Goal: Information Seeking & Learning: Learn about a topic

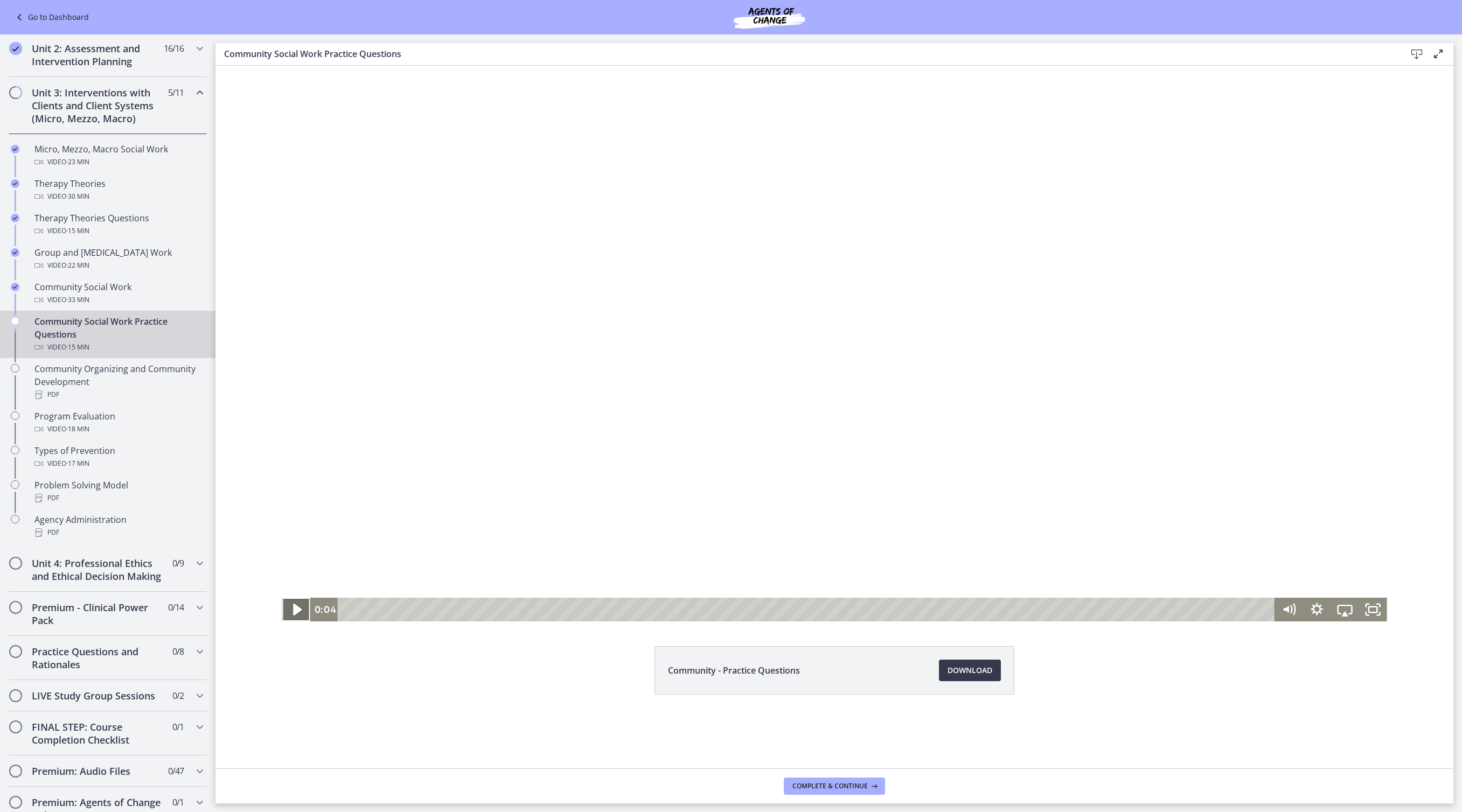
click at [285, 604] on icon "Play Video" at bounding box center [297, 610] width 34 height 29
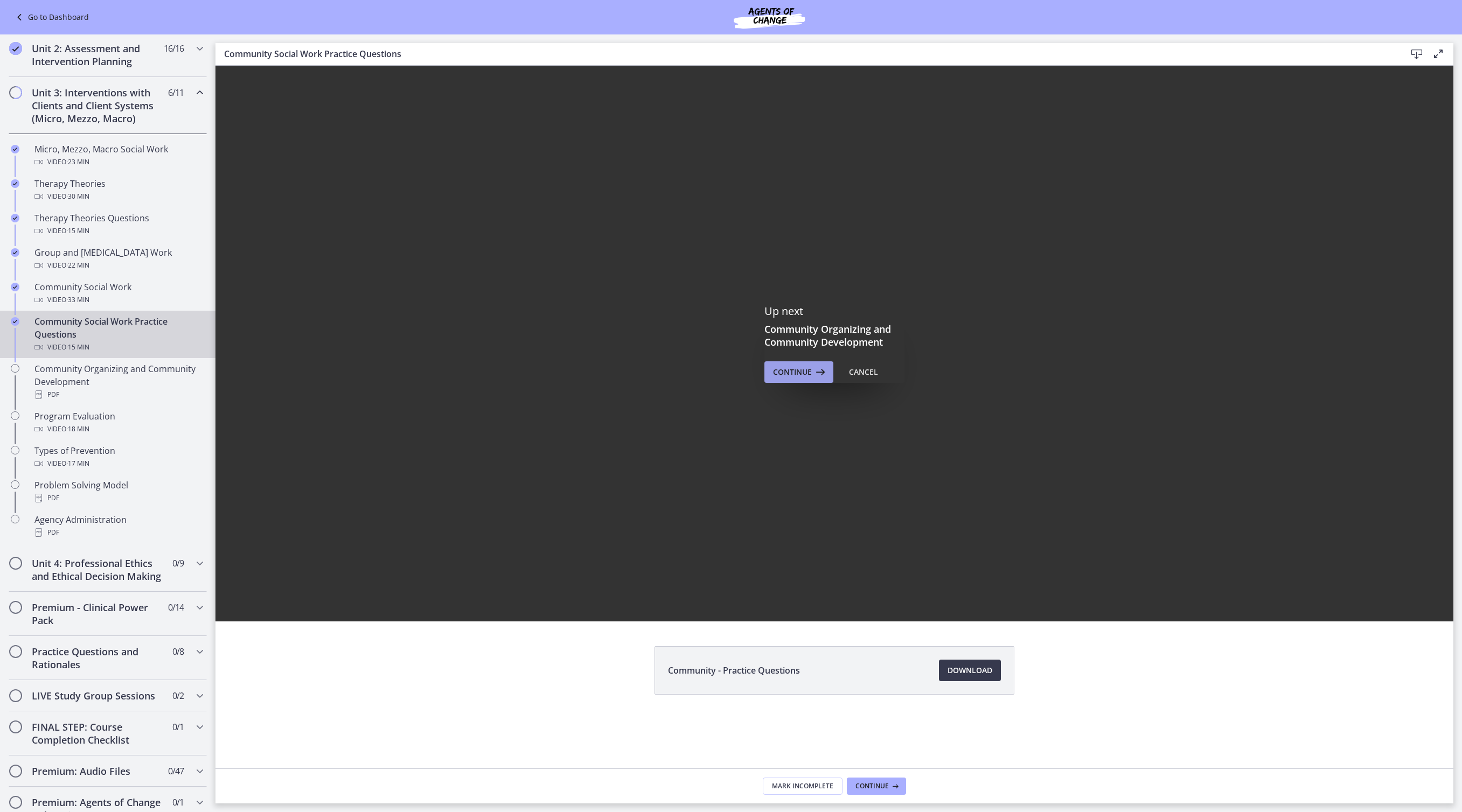
click at [811, 374] on span "Continue" at bounding box center [792, 371] width 39 height 13
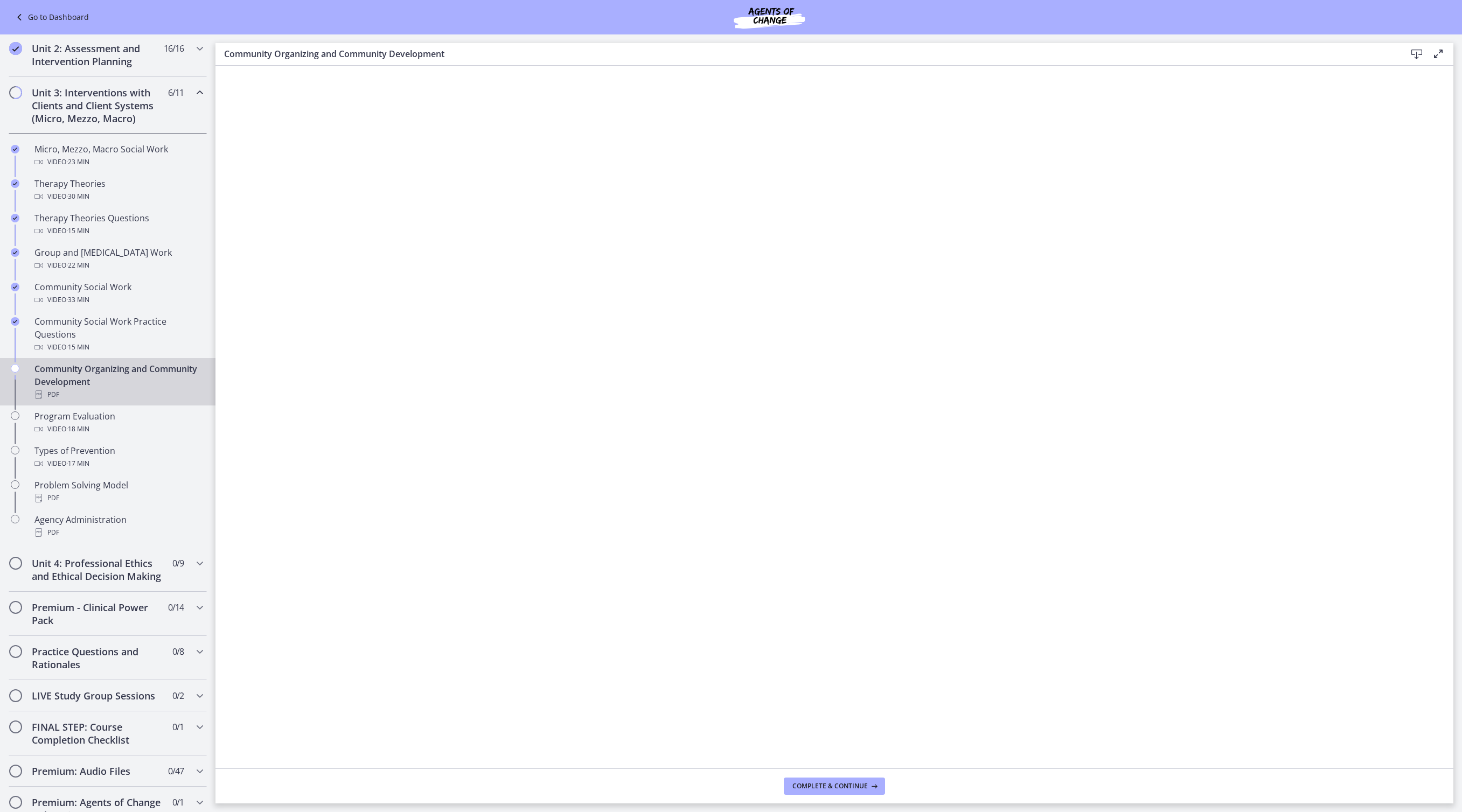
click at [1412, 56] on icon at bounding box center [1416, 54] width 13 height 13
click at [867, 784] on span "Complete & continue" at bounding box center [829, 786] width 75 height 8
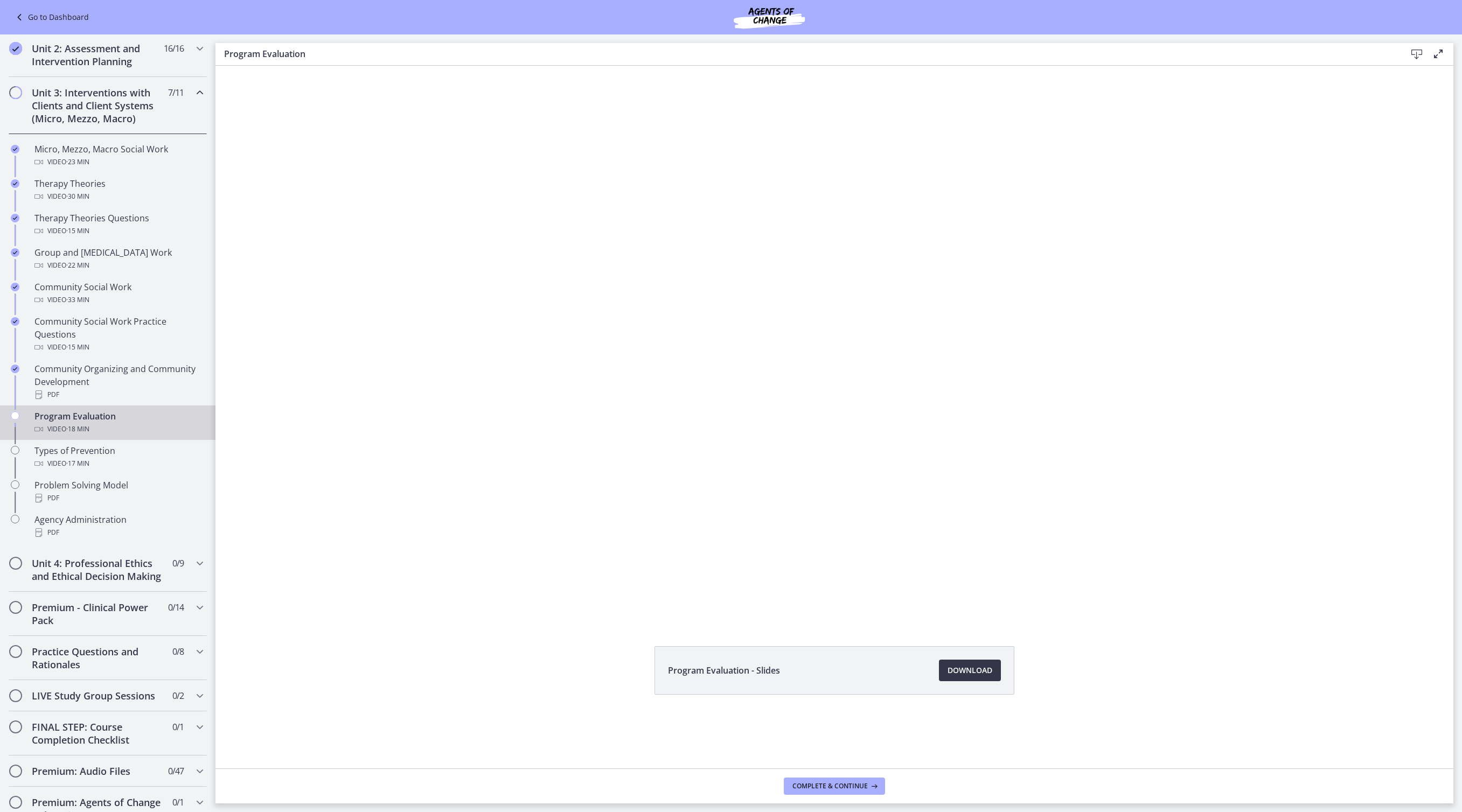
click at [992, 676] on span "Download Opens in a new window" at bounding box center [969, 670] width 45 height 13
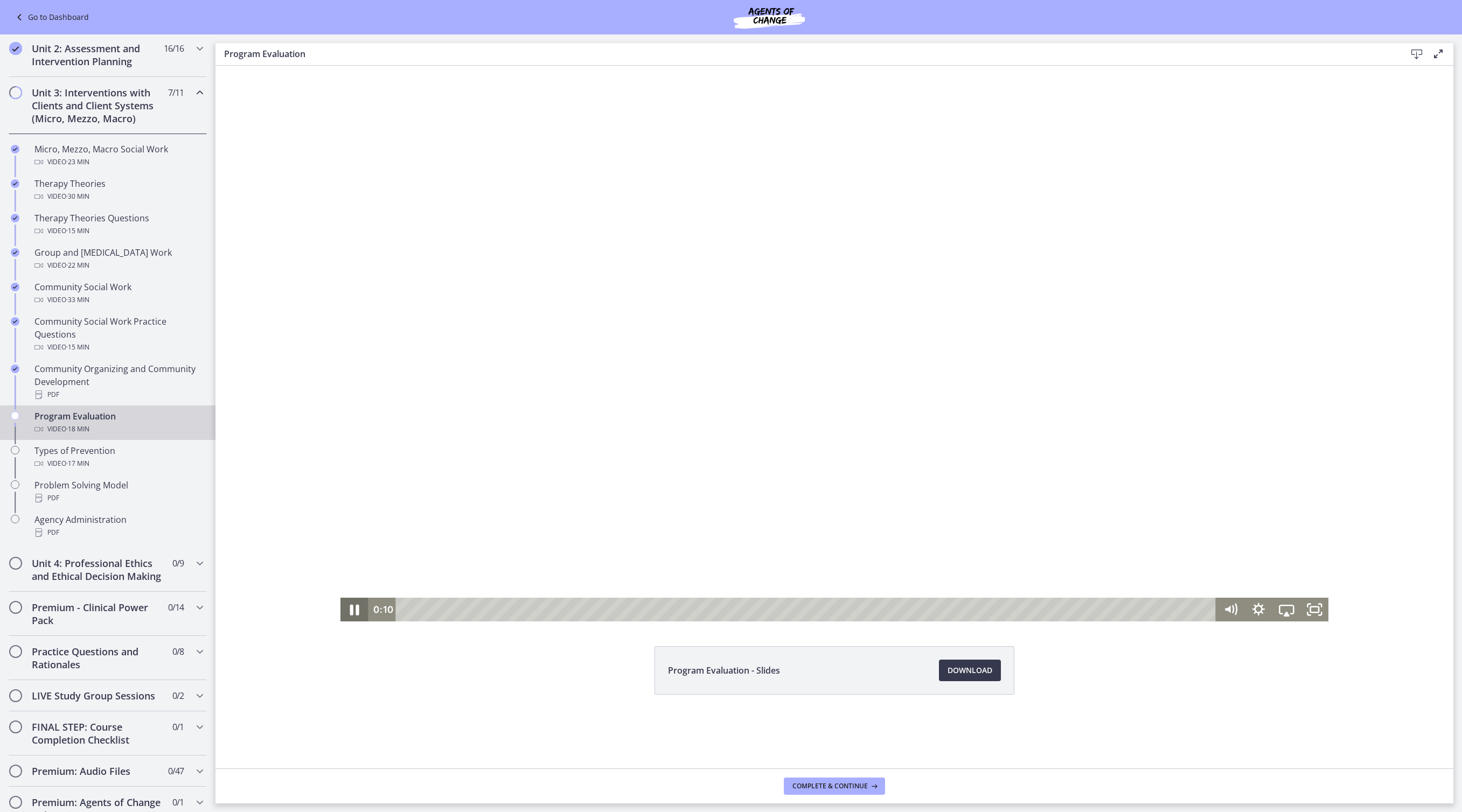
click at [350, 611] on icon "Pause" at bounding box center [354, 610] width 9 height 11
click at [341, 608] on icon "Play Video" at bounding box center [355, 610] width 28 height 24
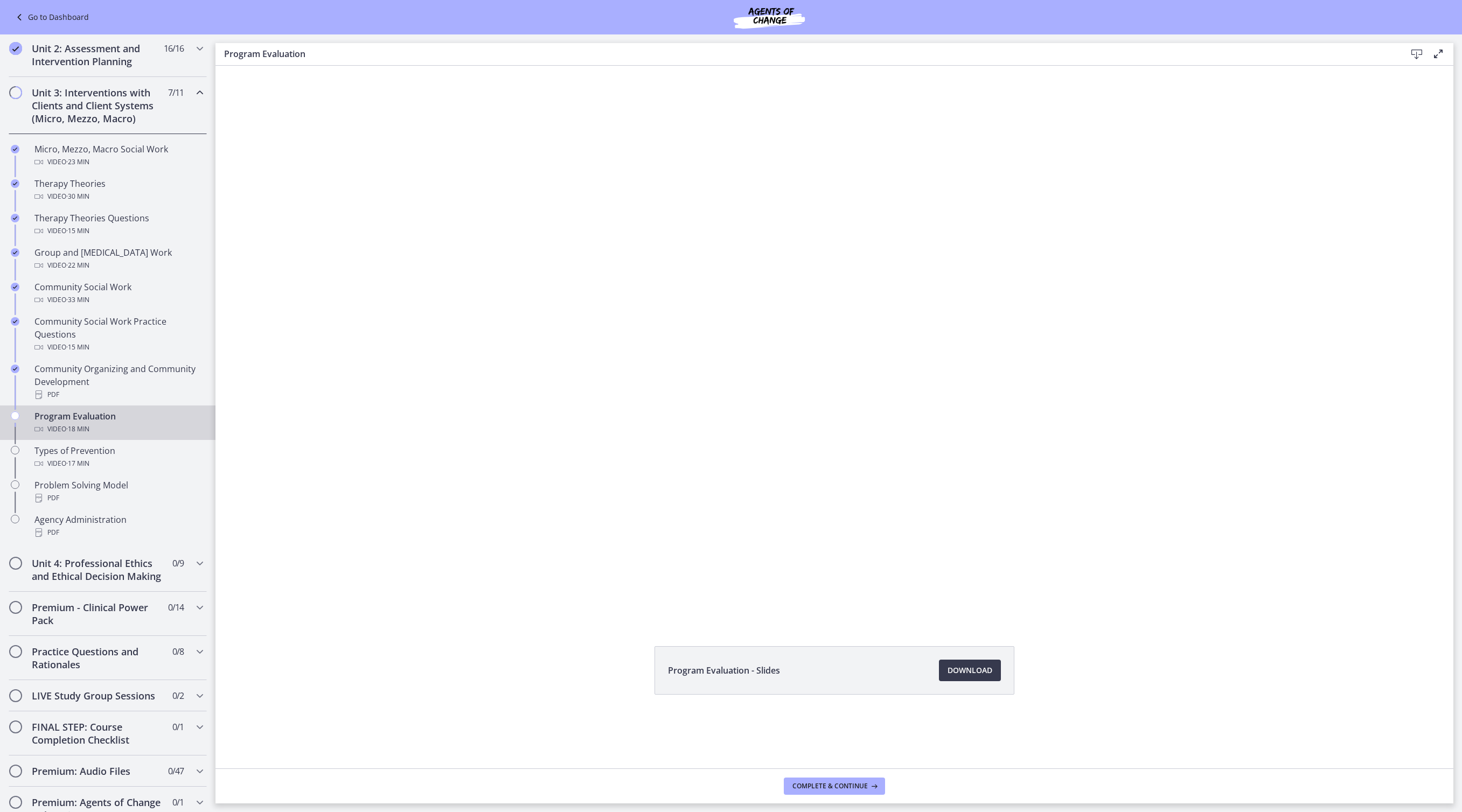
click at [303, 368] on div "Click for sound @keyframes VOLUME_SMALL_WAVE_FLASH { 0% { opacity: 0; } 33% { o…" at bounding box center [834, 344] width 1238 height 556
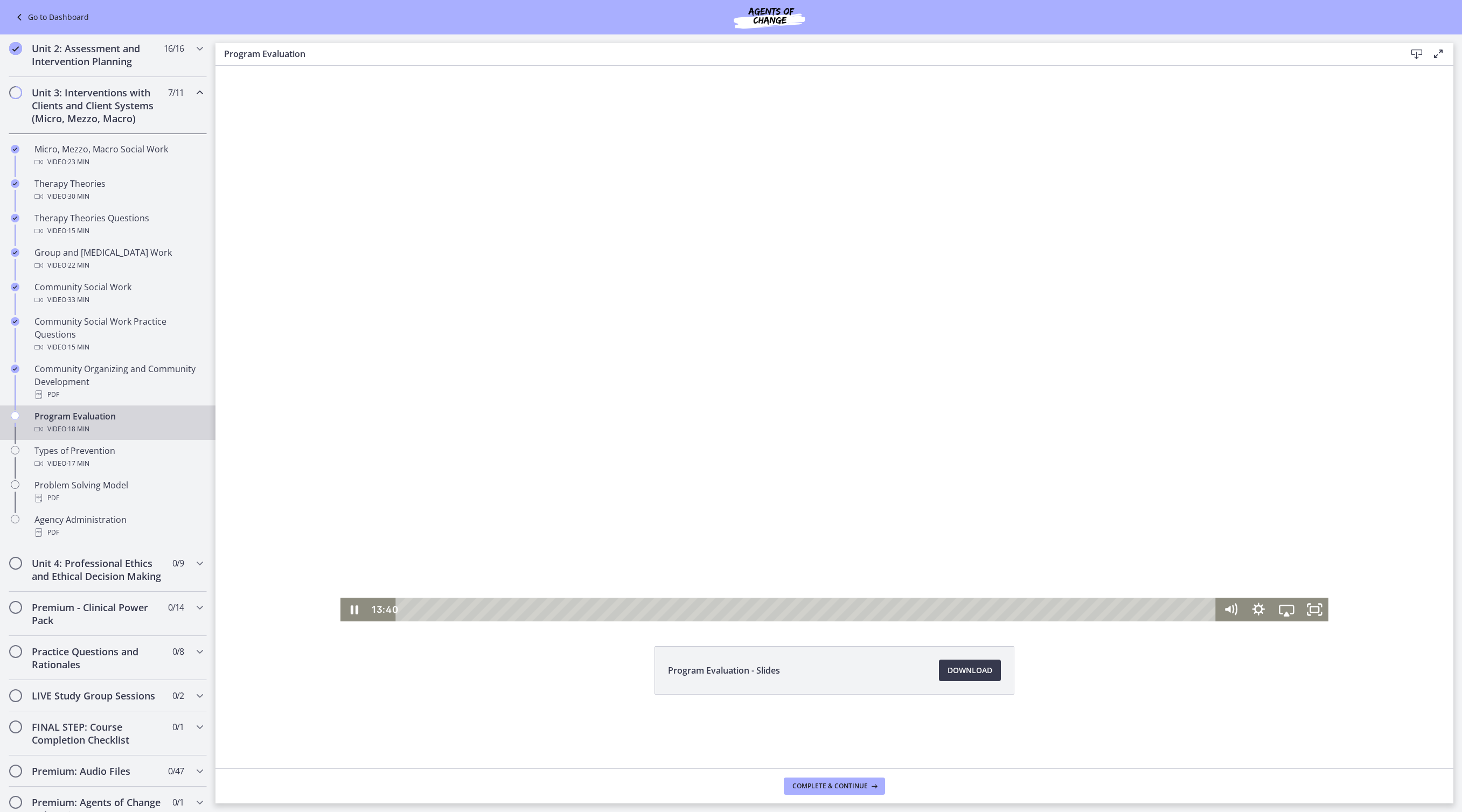
click at [376, 384] on div at bounding box center [834, 344] width 988 height 556
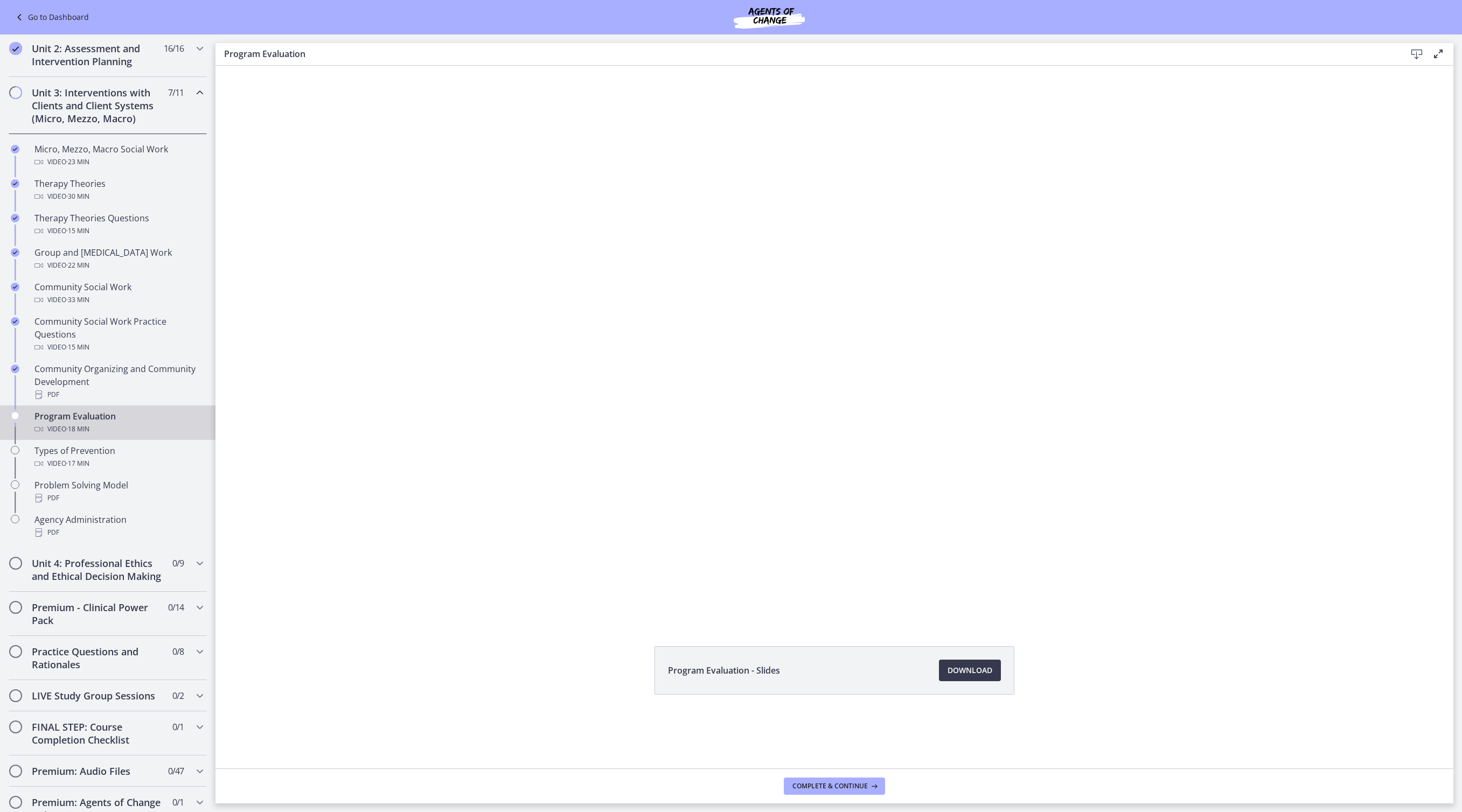
click at [1156, 699] on div "Program Evaluation - Slides Download Opens in a new window" at bounding box center [834, 696] width 1238 height 100
click at [866, 784] on span "Complete & continue" at bounding box center [829, 786] width 75 height 8
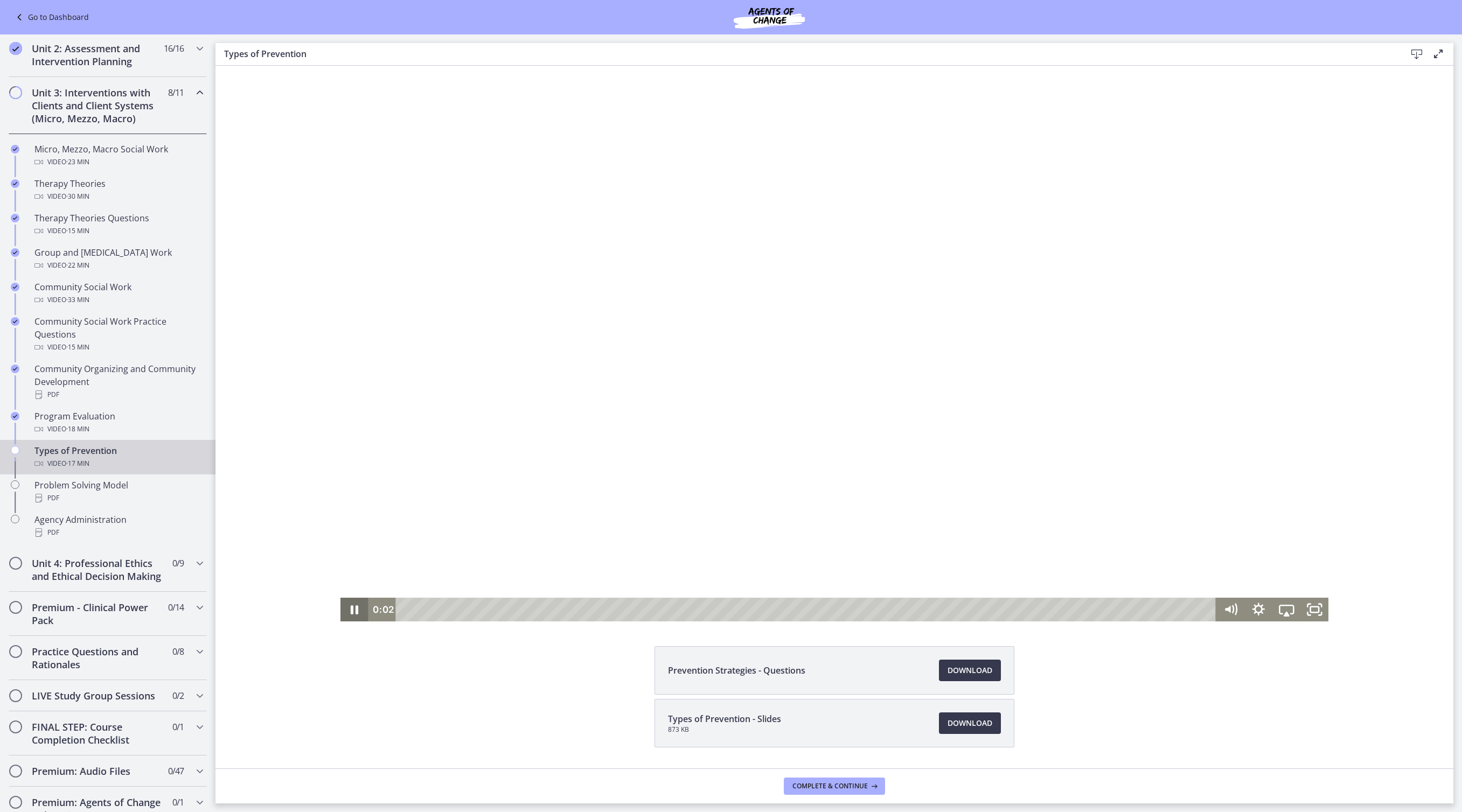
click at [340, 612] on icon "Pause" at bounding box center [354, 610] width 28 height 24
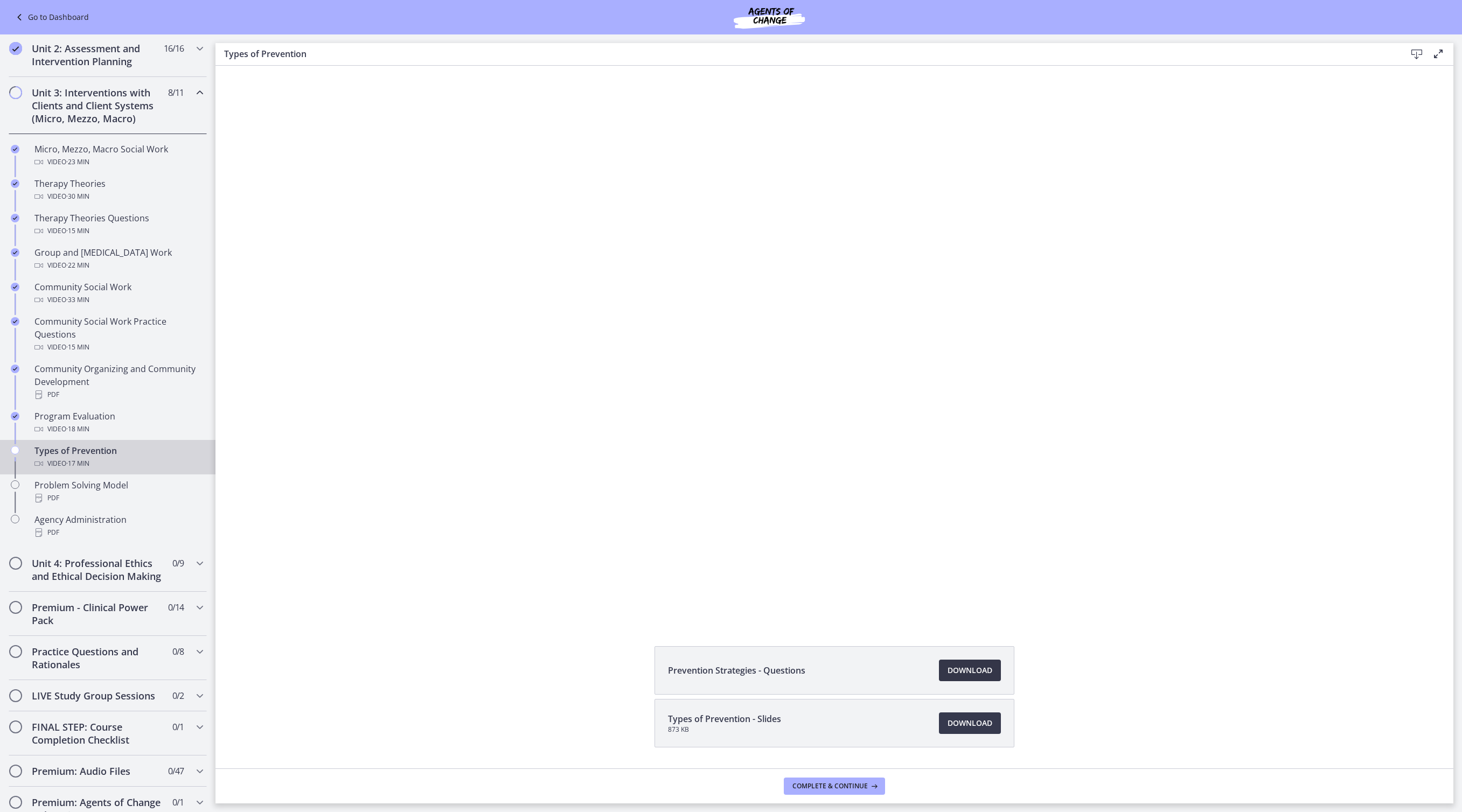
click at [992, 676] on span "Download Opens in a new window" at bounding box center [969, 670] width 45 height 13
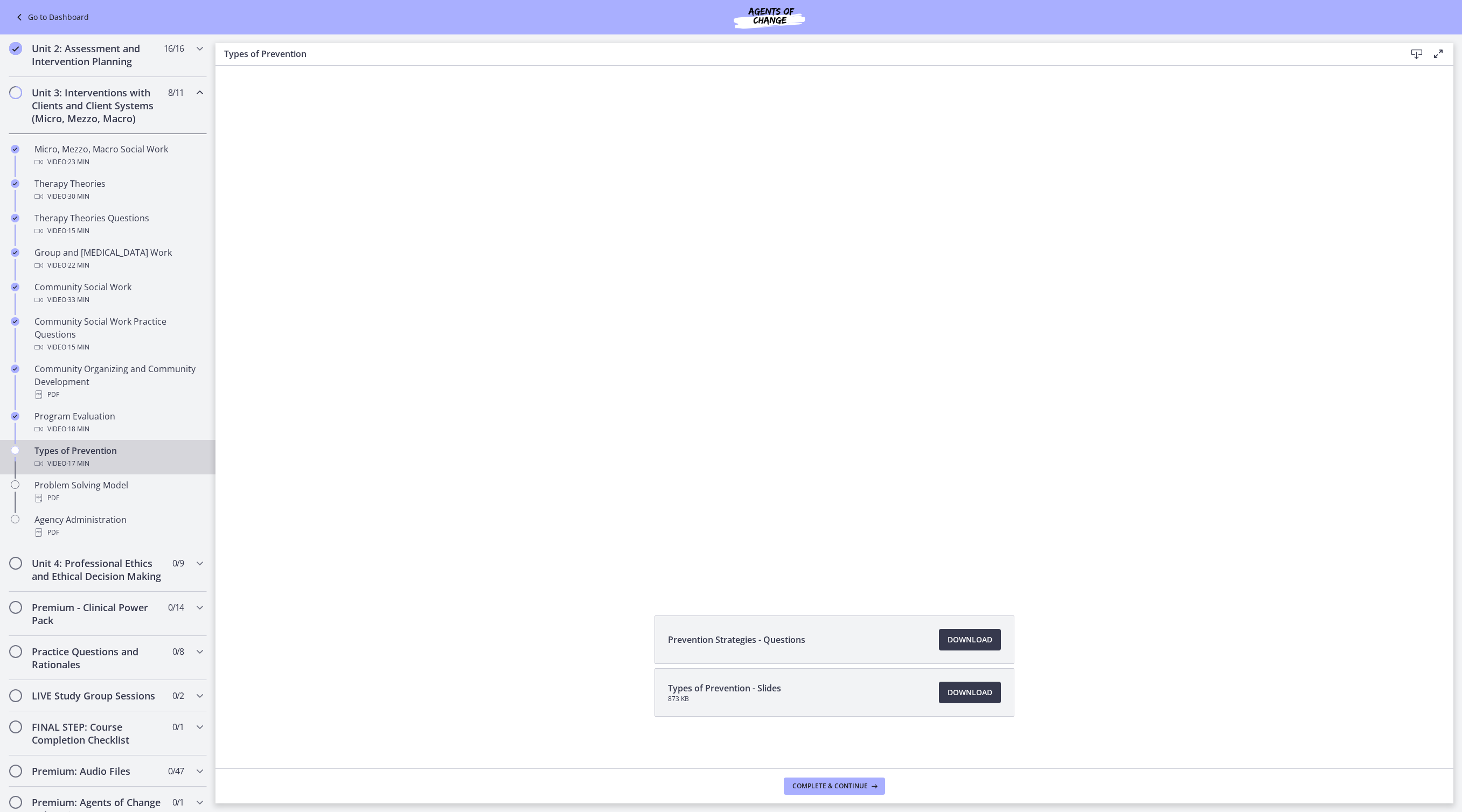
scroll to position [61, 0]
click at [992, 686] on span "Download Opens in a new window" at bounding box center [969, 692] width 45 height 13
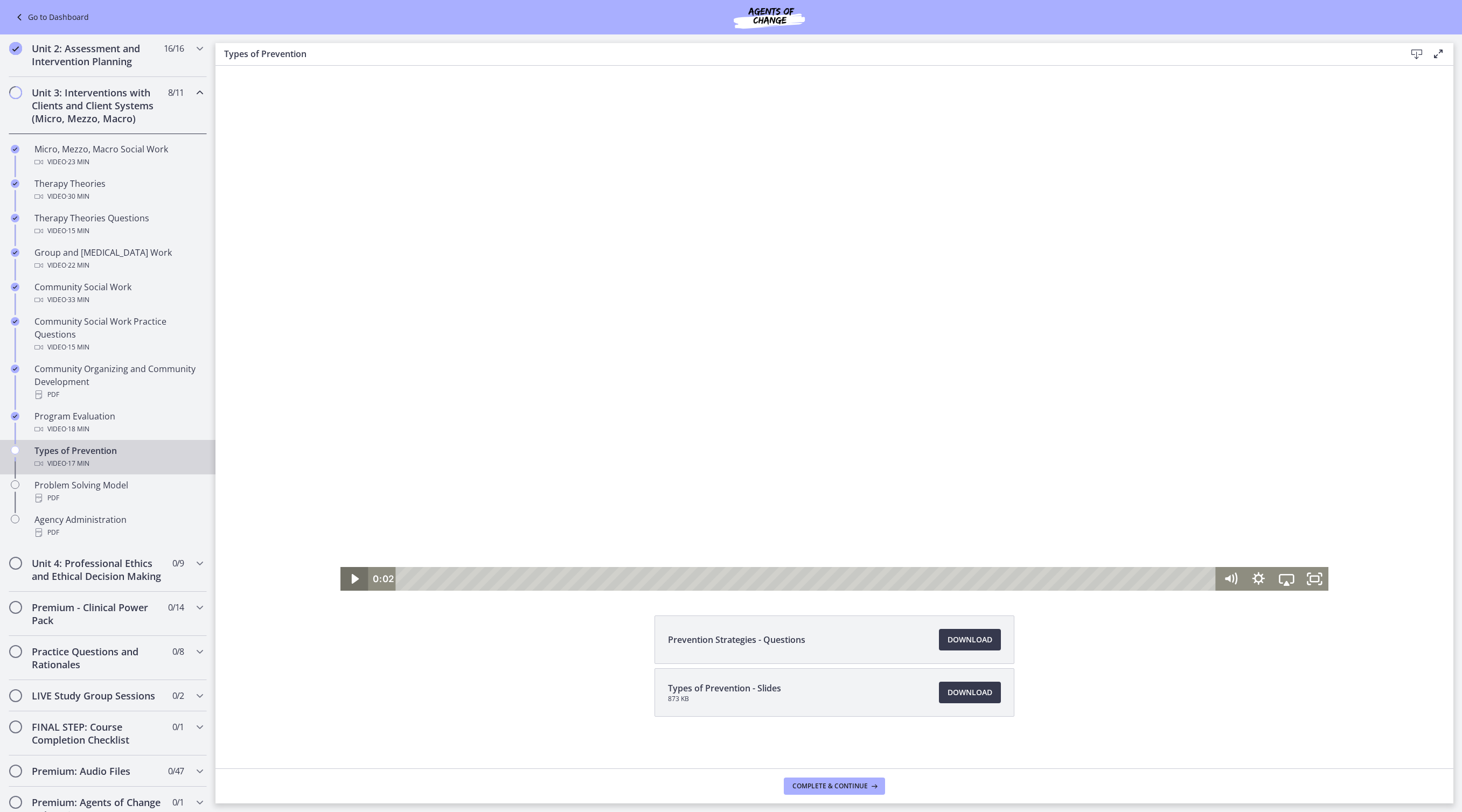
click at [341, 589] on icon "Play Video" at bounding box center [355, 579] width 28 height 24
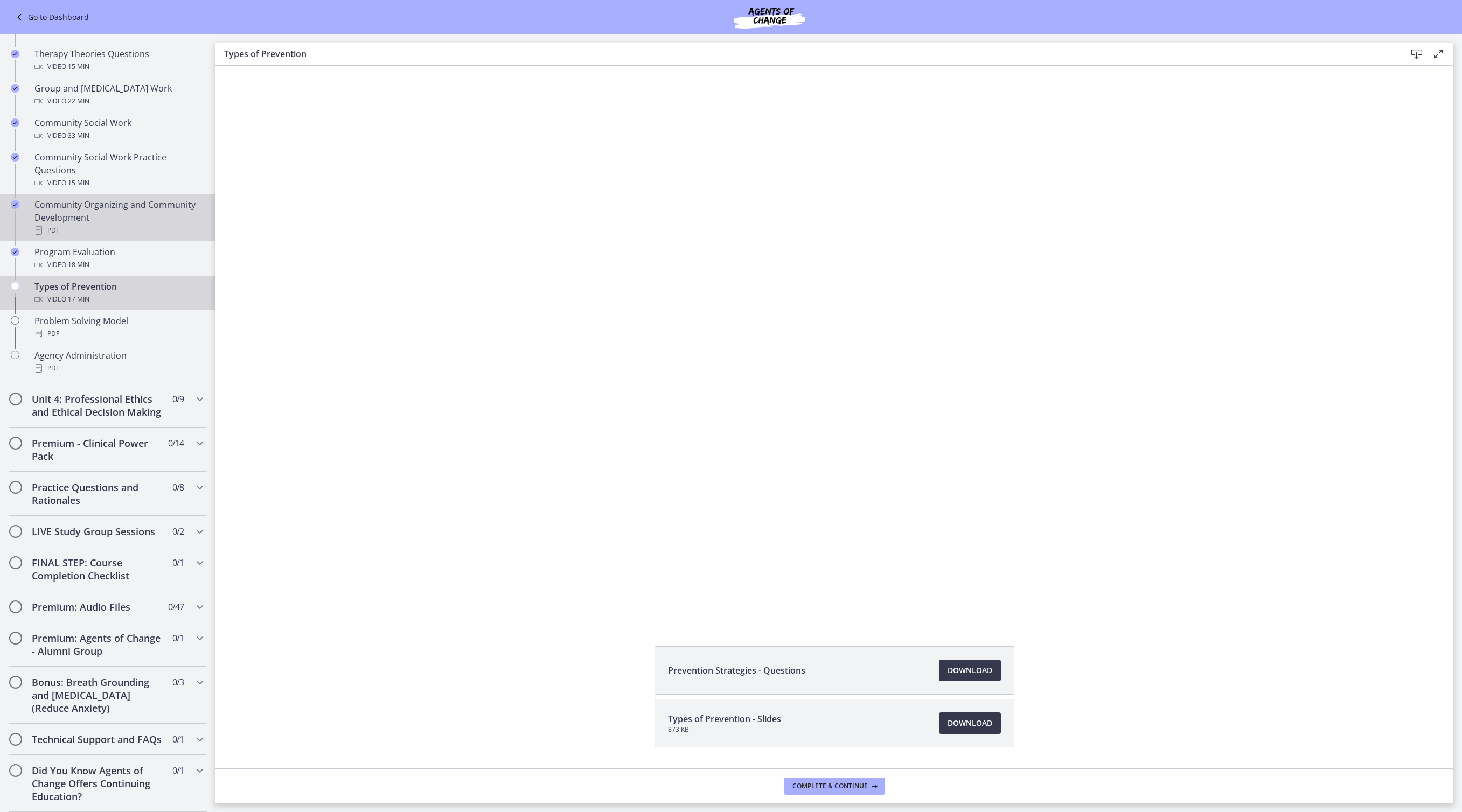
scroll to position [588, 0]
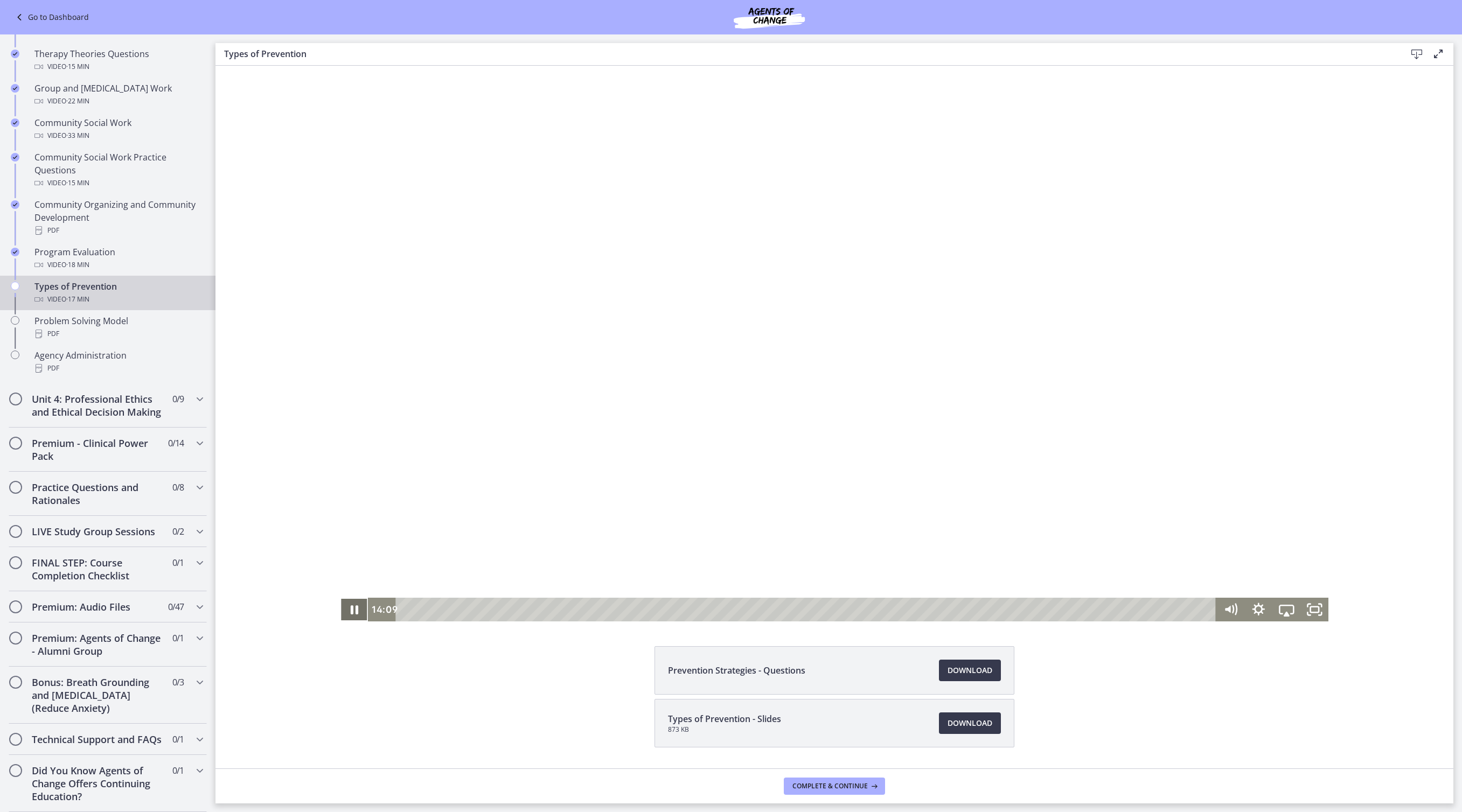
click at [351, 612] on icon "Pause" at bounding box center [354, 609] width 8 height 9
click at [341, 612] on icon "Play Video" at bounding box center [355, 610] width 28 height 24
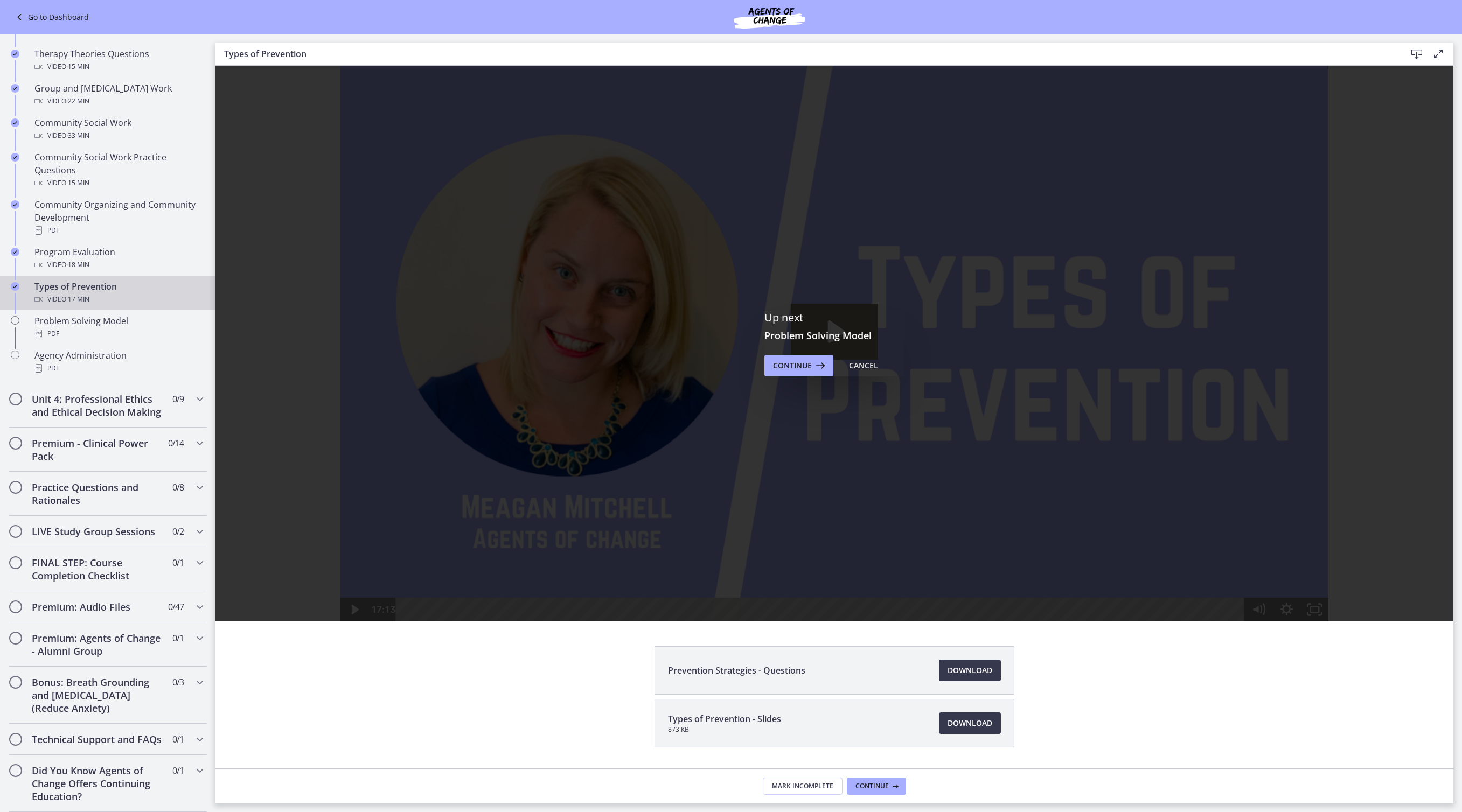
scroll to position [0, 0]
click at [552, 702] on div "Prevention Strategies - Questions Download Opens in a new window Types of Preve…" at bounding box center [834, 723] width 1238 height 153
click at [798, 372] on span "Continue" at bounding box center [792, 365] width 39 height 13
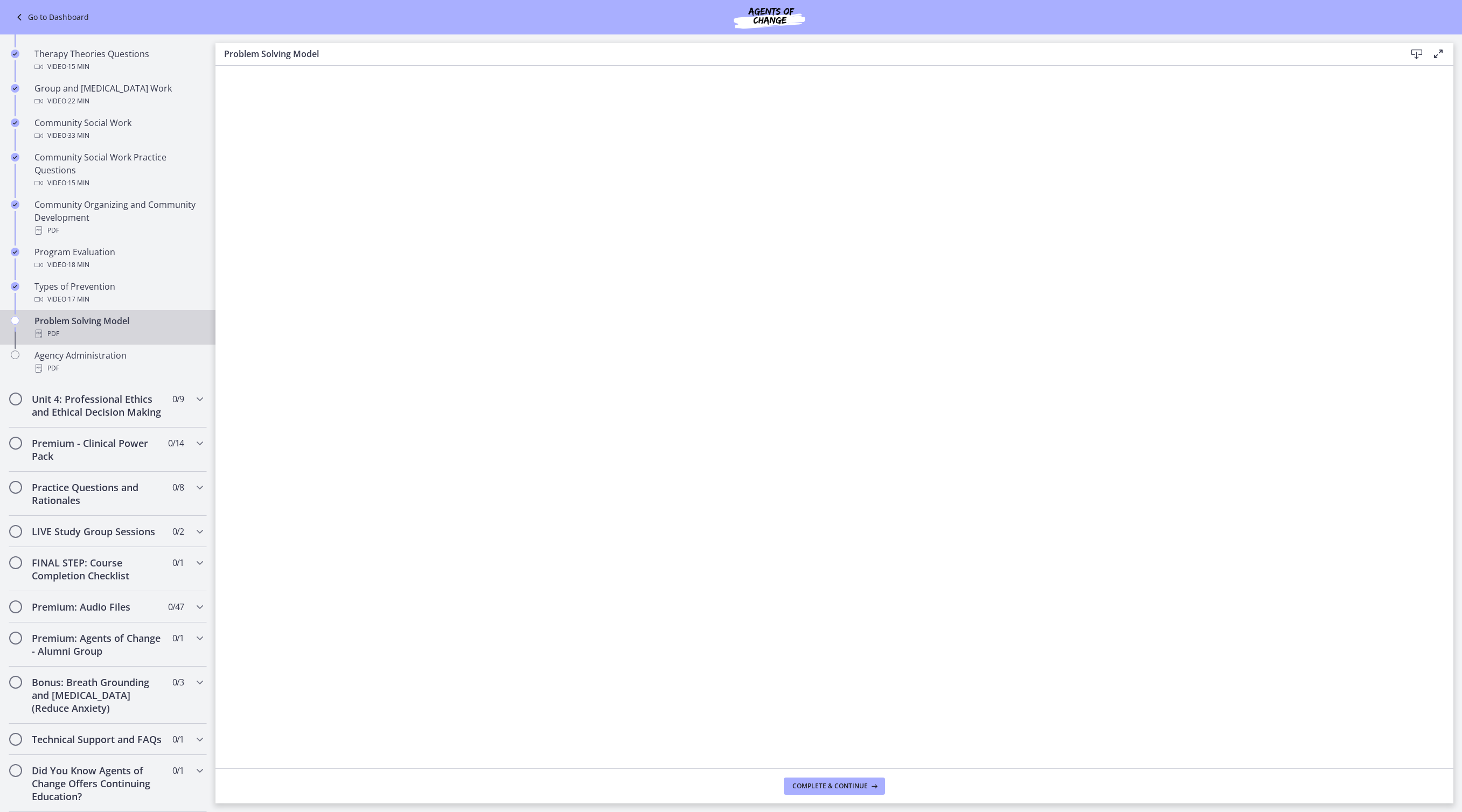
click at [1412, 56] on icon at bounding box center [1416, 54] width 13 height 13
click at [858, 788] on span "Complete & continue" at bounding box center [829, 786] width 75 height 8
click at [1415, 57] on icon at bounding box center [1416, 54] width 13 height 13
click at [1417, 53] on icon at bounding box center [1416, 54] width 13 height 13
click at [860, 785] on span "Complete & continue" at bounding box center [829, 786] width 75 height 8
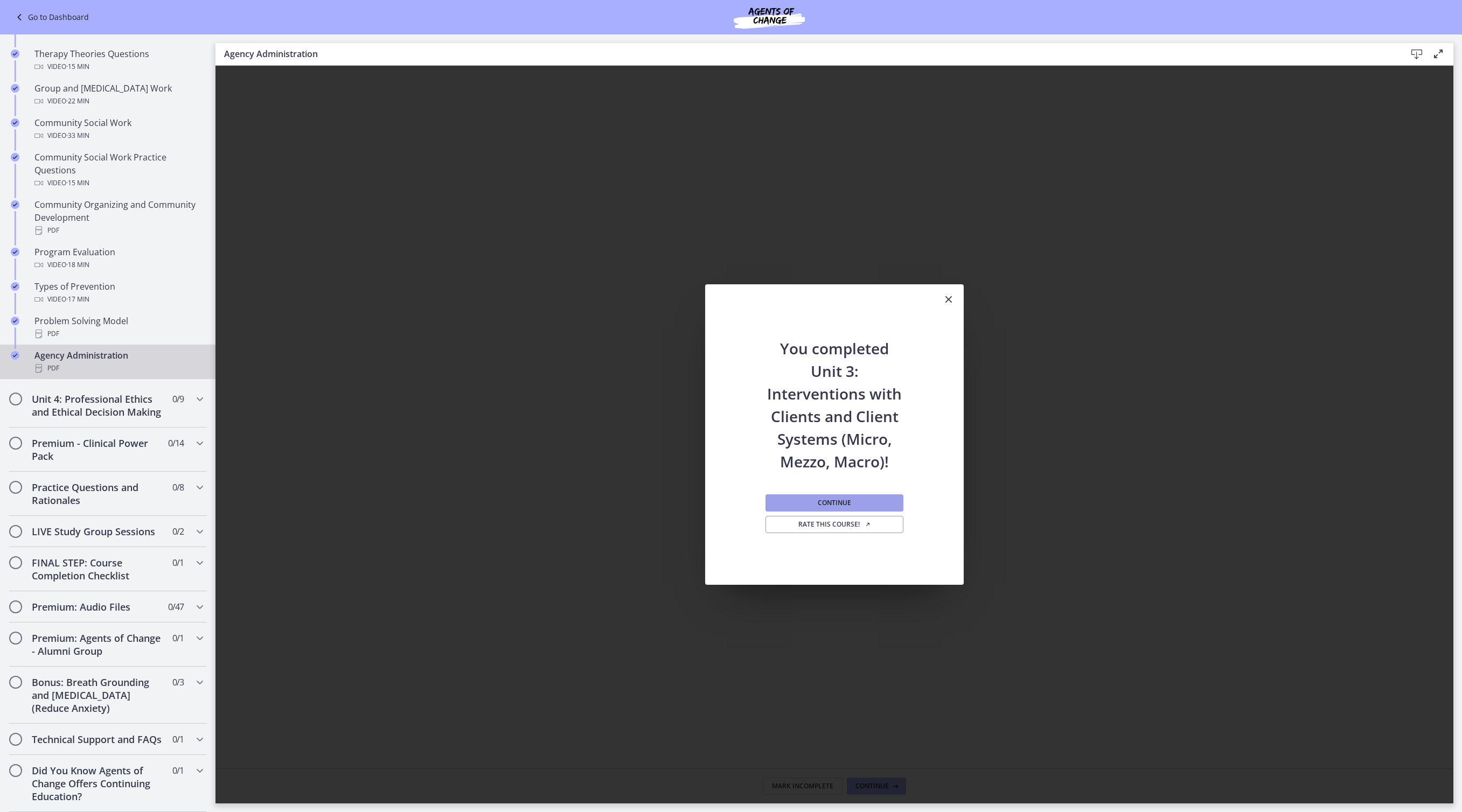
click at [851, 507] on span "Continue" at bounding box center [834, 503] width 34 height 8
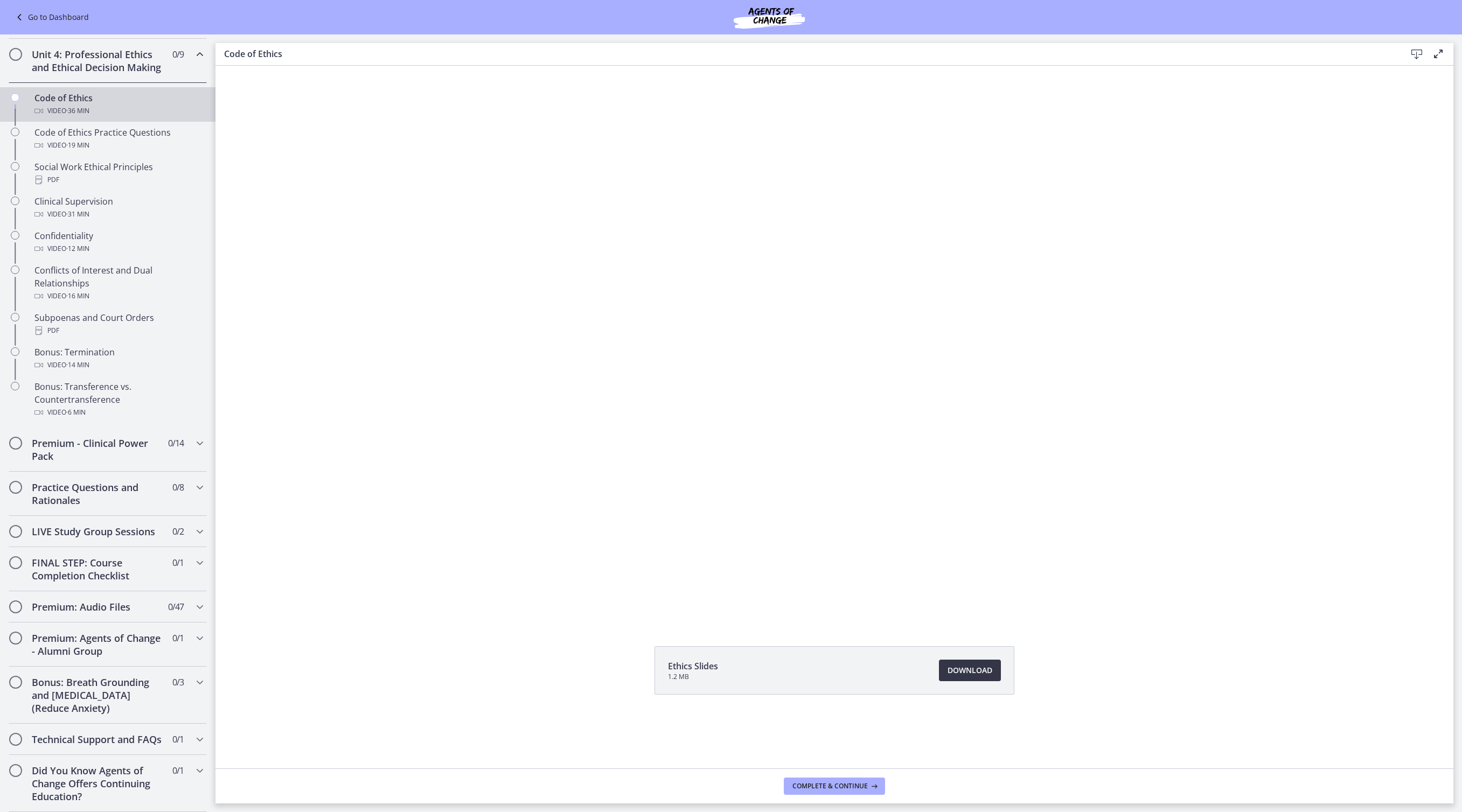
click at [992, 676] on span "Download Opens in a new window" at bounding box center [969, 670] width 45 height 13
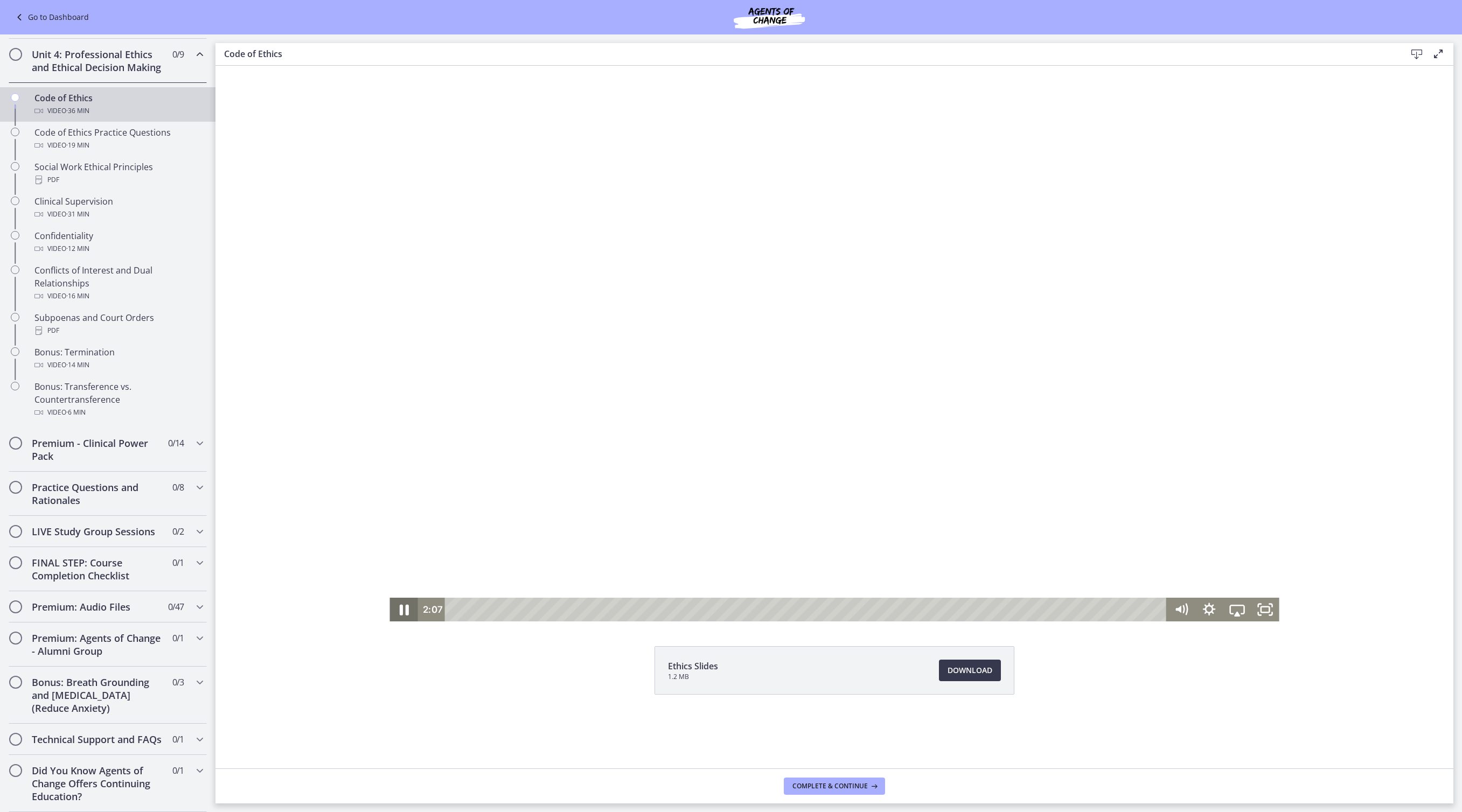
click at [387, 612] on icon "Pause" at bounding box center [404, 610] width 34 height 29
click at [388, 612] on icon "Play Video" at bounding box center [405, 610] width 34 height 29
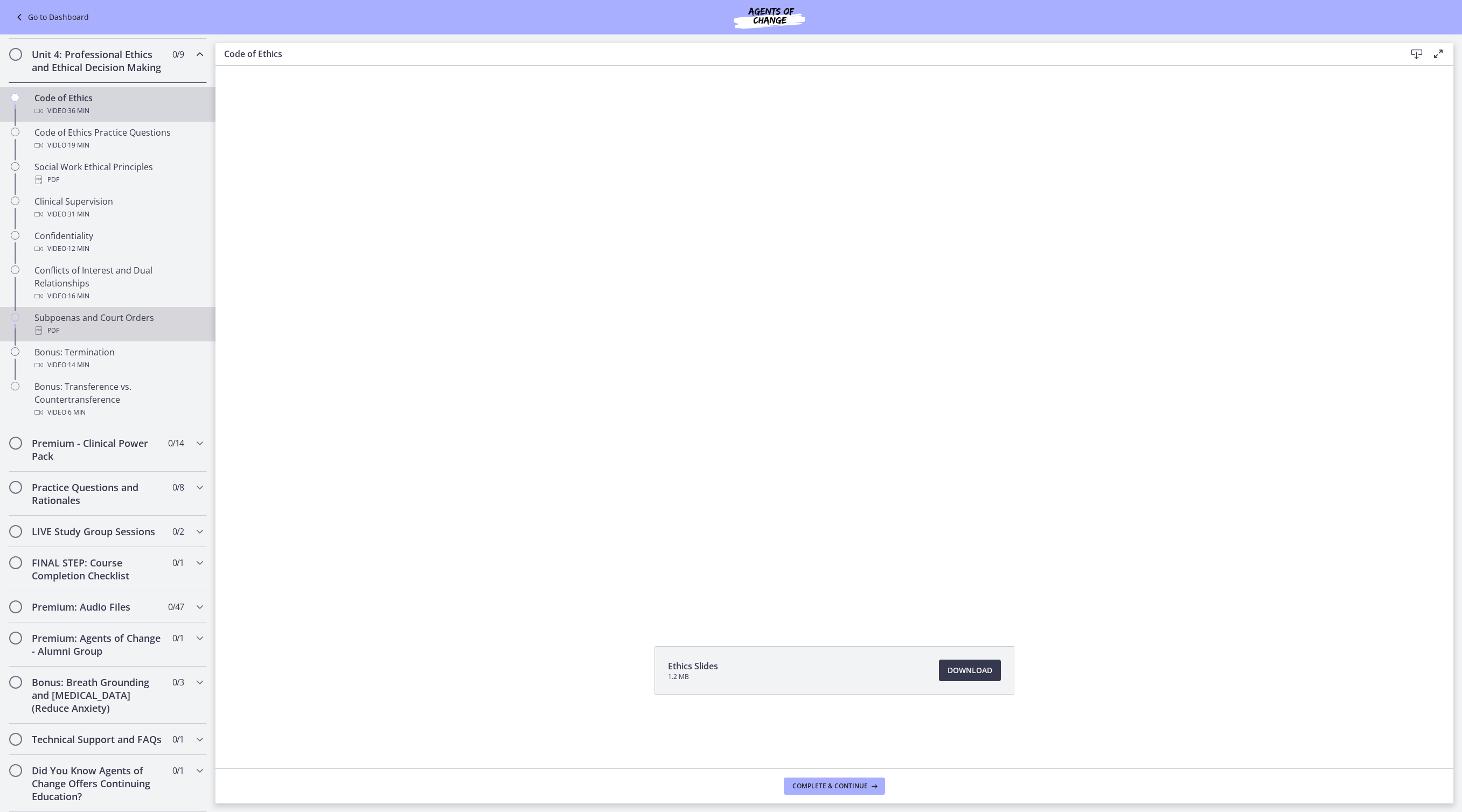
scroll to position [382, 0]
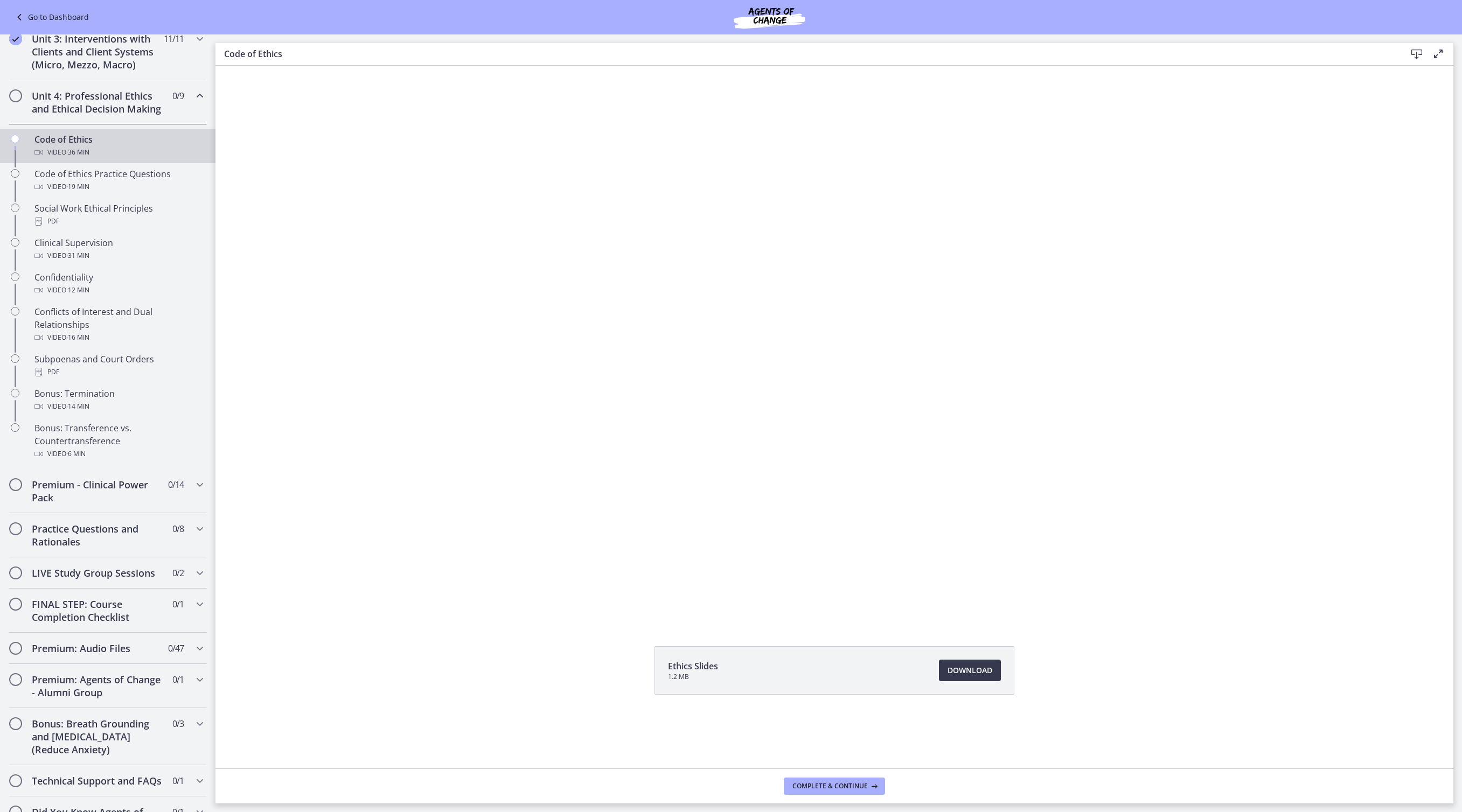
click at [389, 609] on button "Pause" at bounding box center [403, 610] width 28 height 24
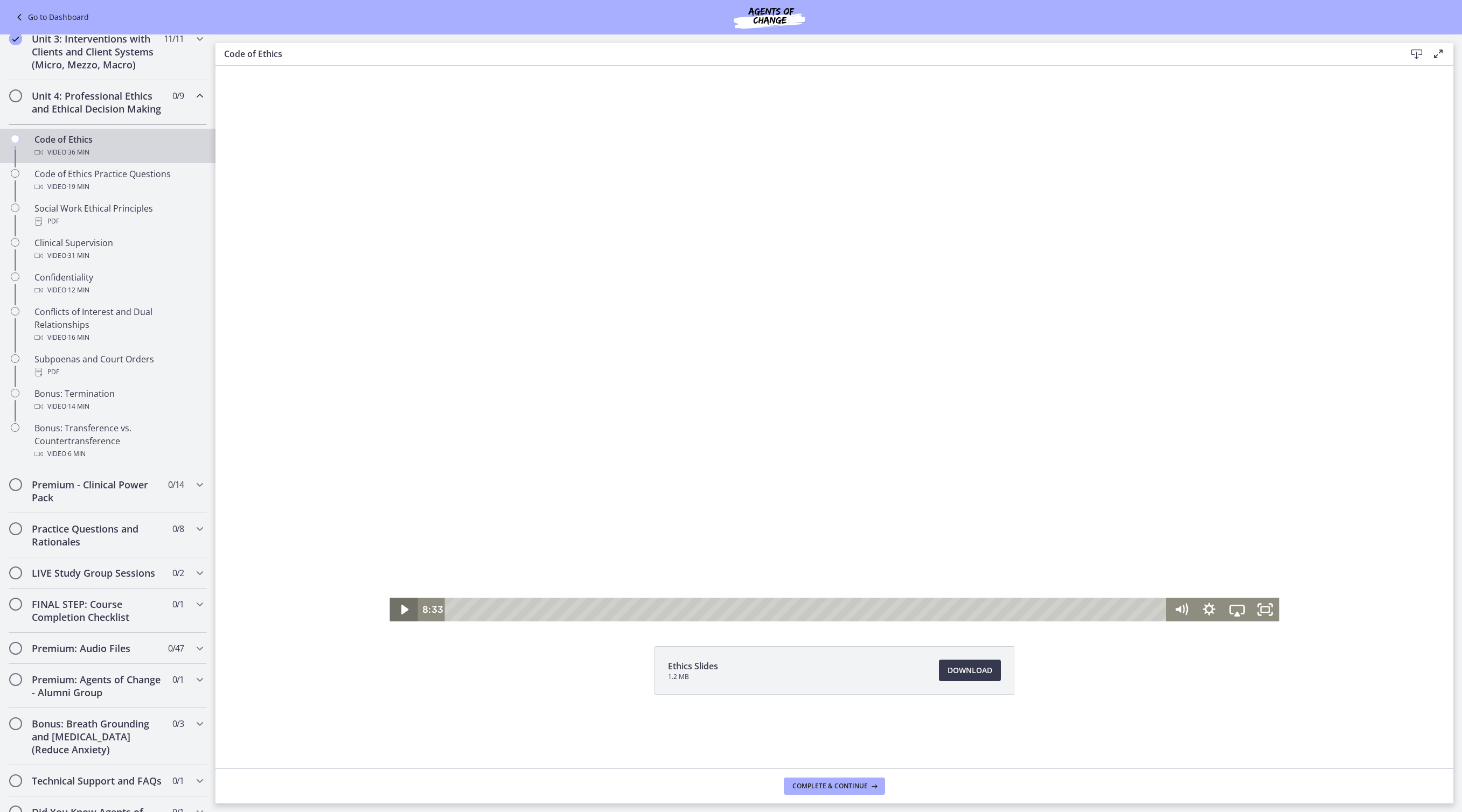
click at [401, 610] on icon "Play Video" at bounding box center [404, 610] width 7 height 10
click at [529, 508] on div at bounding box center [833, 344] width 889 height 556
click at [389, 66] on button "Pause: cbe64g9t4o1cl02sihb0.mp4" at bounding box center [389, 66] width 1 height 1
click at [389, 66] on button "Play Video: cbe64g9t4o1cl02sihb0.mp4" at bounding box center [389, 66] width 1 height 1
click at [394, 612] on icon "Pause" at bounding box center [403, 610] width 28 height 24
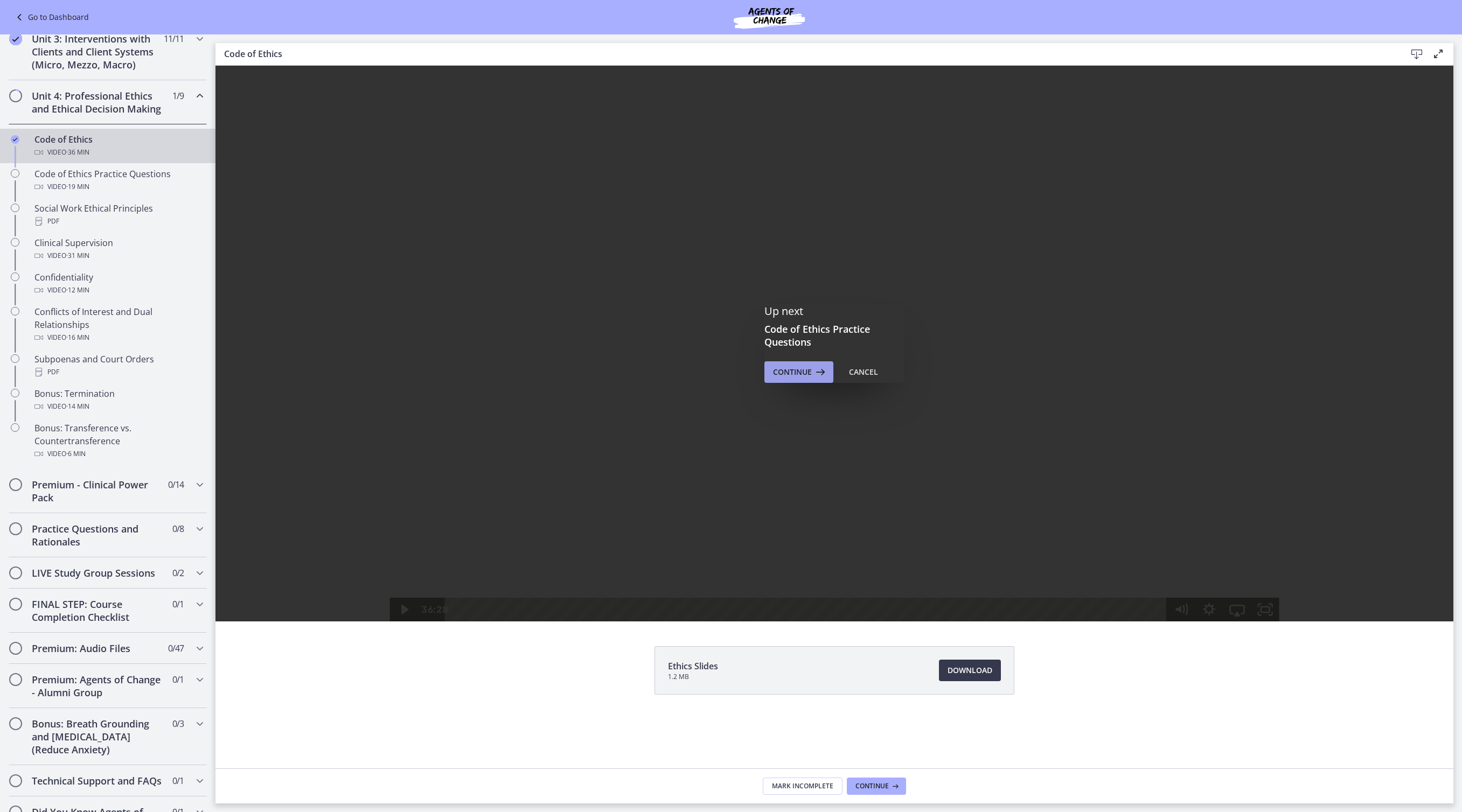
click at [809, 375] on span "Continue" at bounding box center [792, 371] width 39 height 13
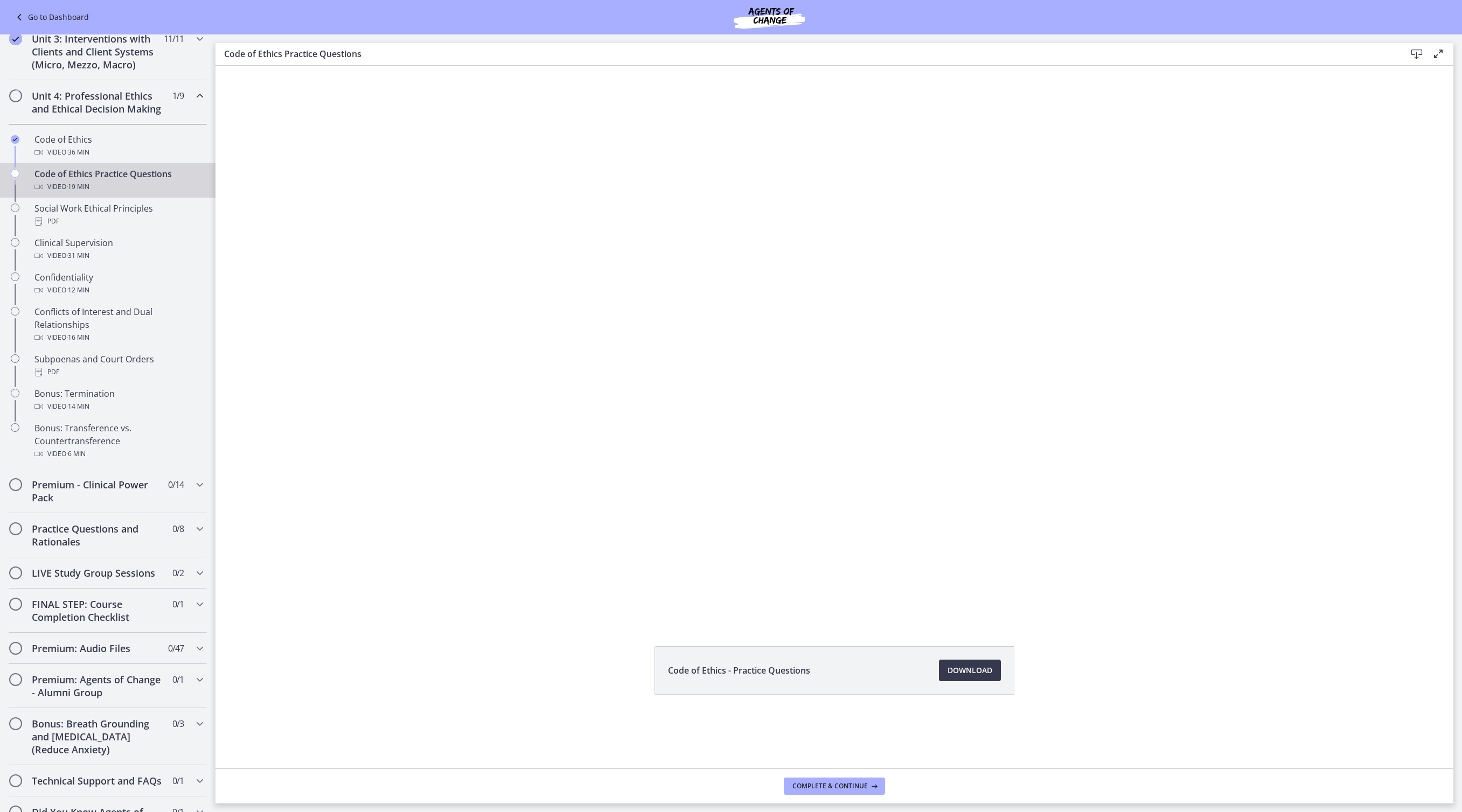
click at [1001, 681] on link "Download Opens in a new window" at bounding box center [970, 670] width 62 height 22
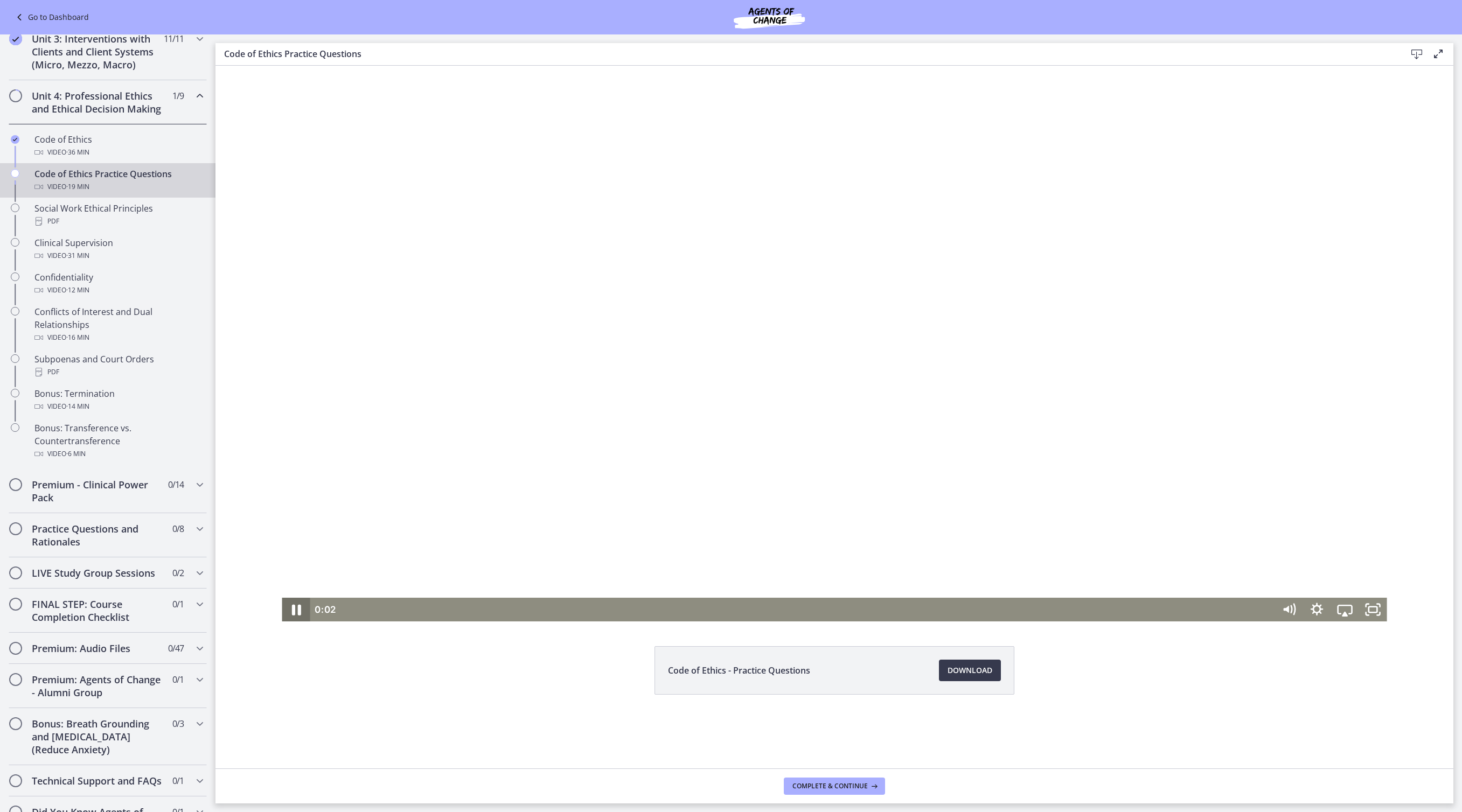
click at [279, 612] on icon "Pause" at bounding box center [296, 610] width 34 height 29
